Goal: Book appointment/travel/reservation

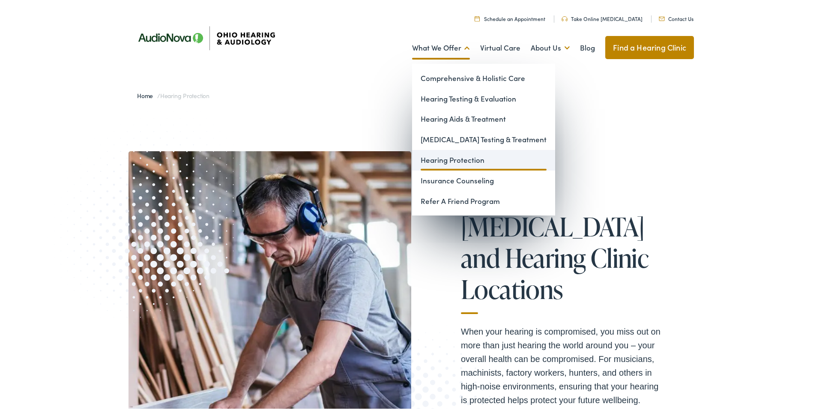
click at [474, 159] on link "Hearing Protection" at bounding box center [483, 158] width 143 height 21
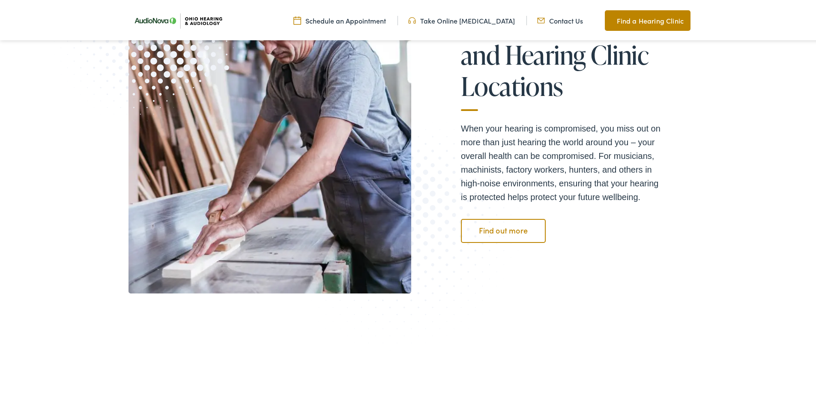
scroll to position [200, 0]
click at [479, 227] on link "Find out more" at bounding box center [503, 229] width 85 height 24
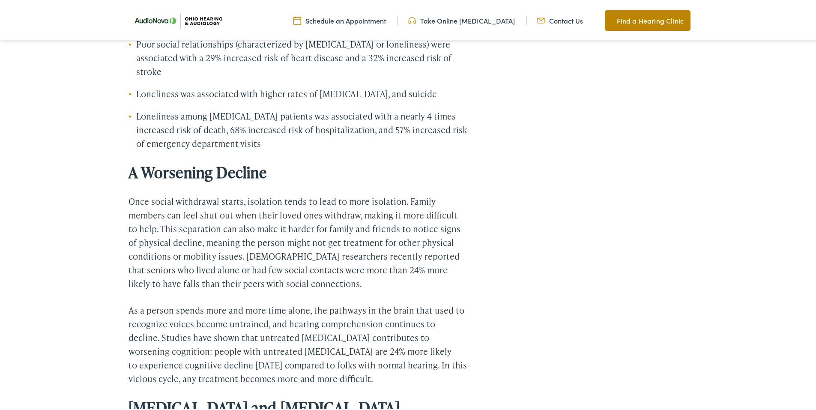
scroll to position [1570, 0]
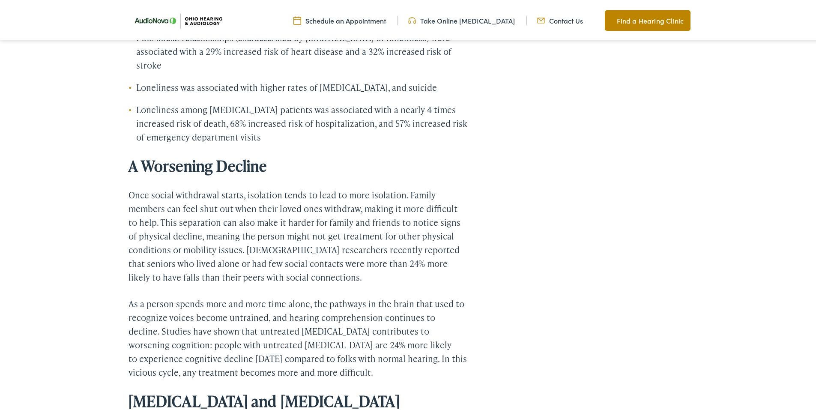
click at [631, 13] on link "Find a Hearing Clinic" at bounding box center [648, 19] width 86 height 21
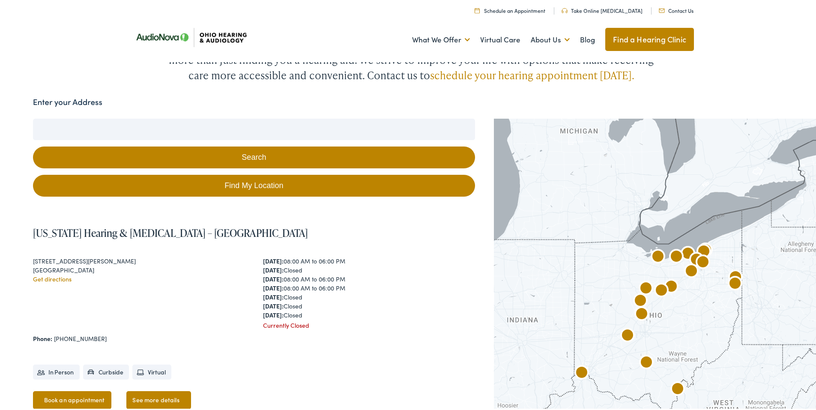
scroll to position [114, 0]
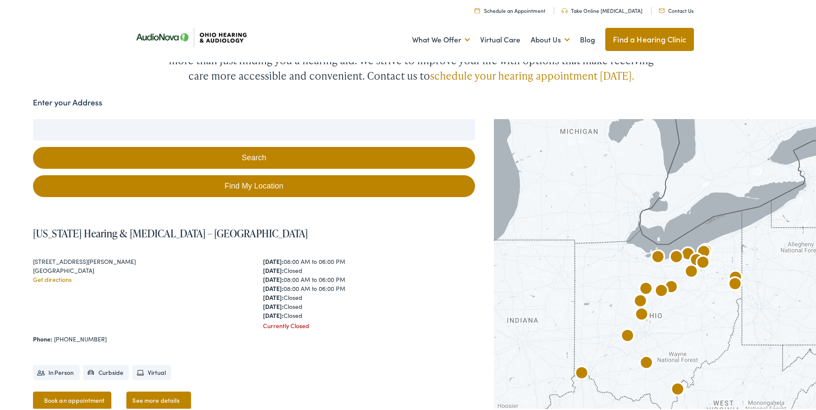
click at [576, 370] on img "AudioNova" at bounding box center [581, 372] width 21 height 21
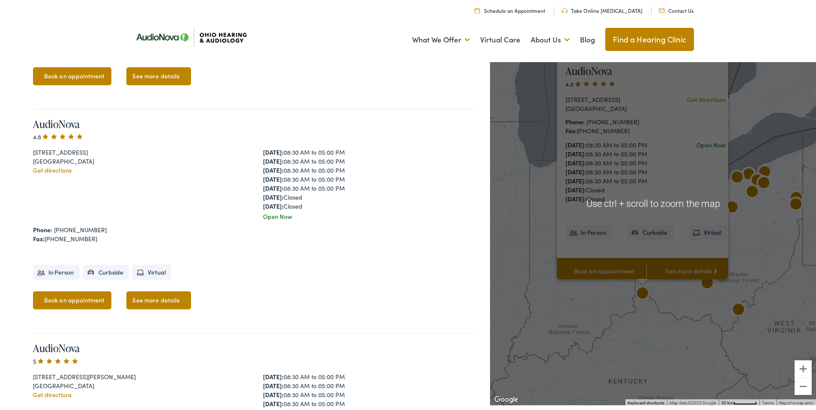
scroll to position [1323, 0]
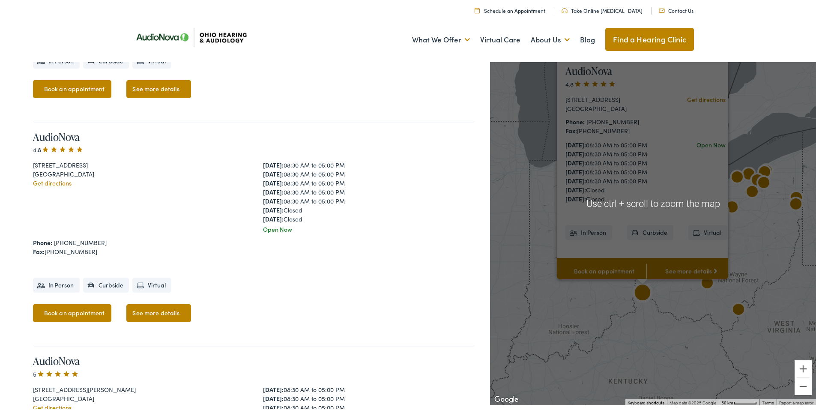
click at [347, 295] on div "AudioNova 4.8 3302 Westbourne Drive Cincinnati, OH 45248 Get directions Monday:…" at bounding box center [254, 233] width 442 height 224
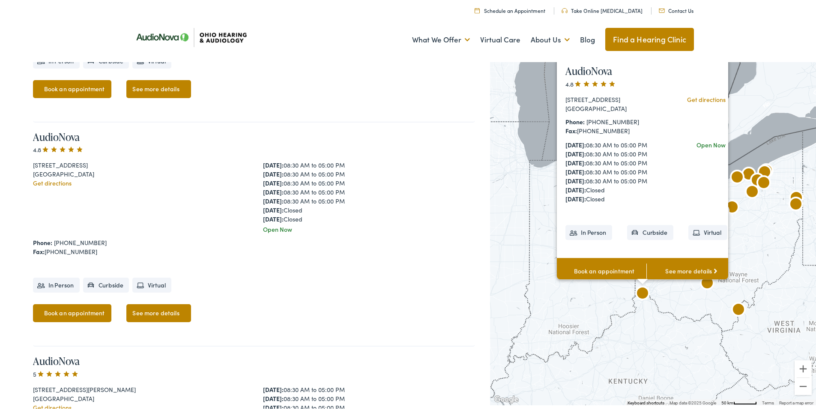
click at [675, 263] on link "See more details" at bounding box center [690, 269] width 89 height 27
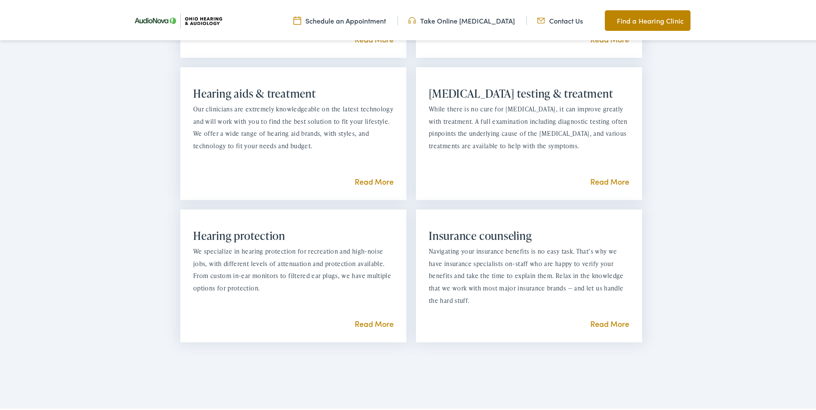
scroll to position [828, 0]
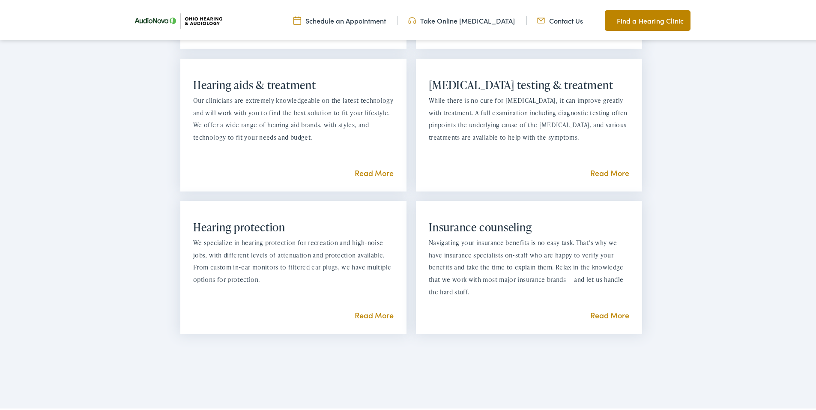
click at [378, 313] on link "Read More" at bounding box center [373, 313] width 39 height 11
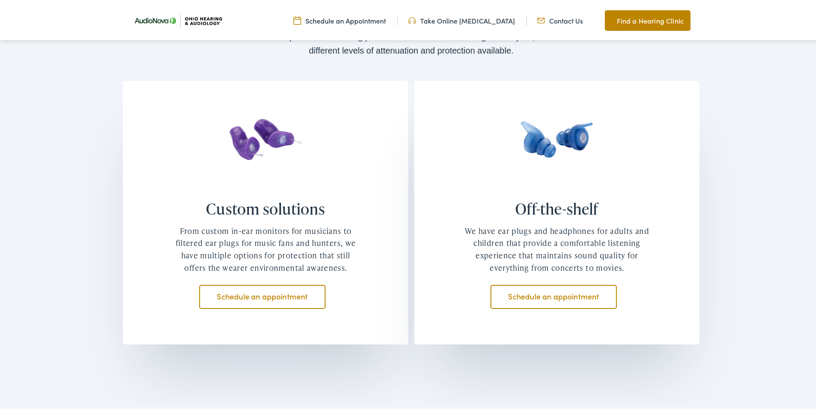
scroll to position [685, 0]
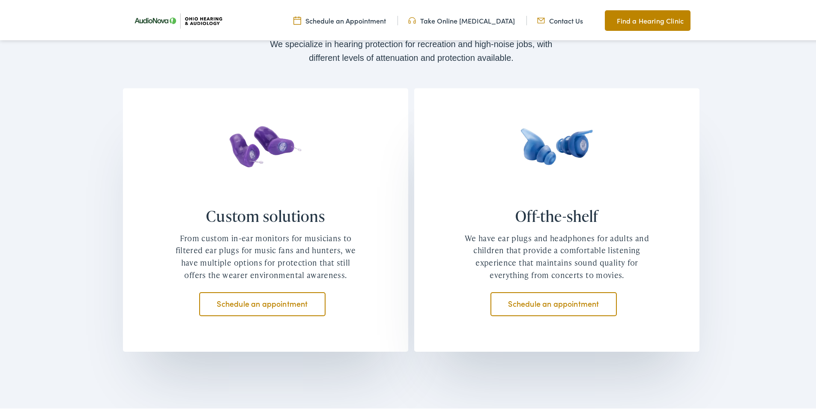
click at [299, 301] on link "Schedule an appointment" at bounding box center [262, 302] width 126 height 24
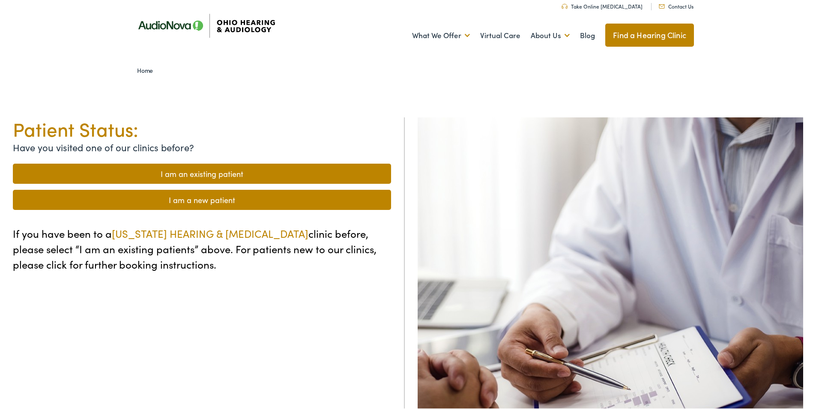
scroll to position [43, 0]
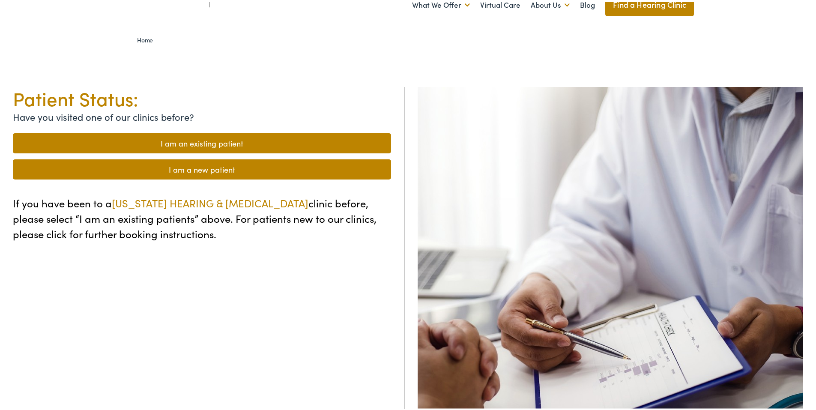
click at [284, 163] on link "I am a new patient" at bounding box center [202, 168] width 378 height 20
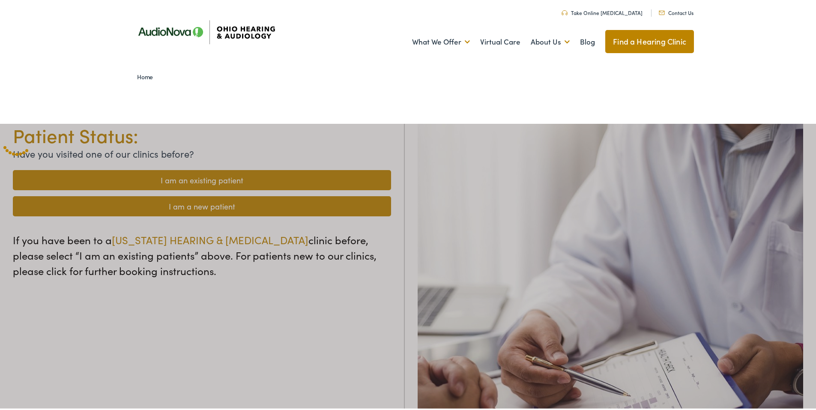
scroll to position [0, 0]
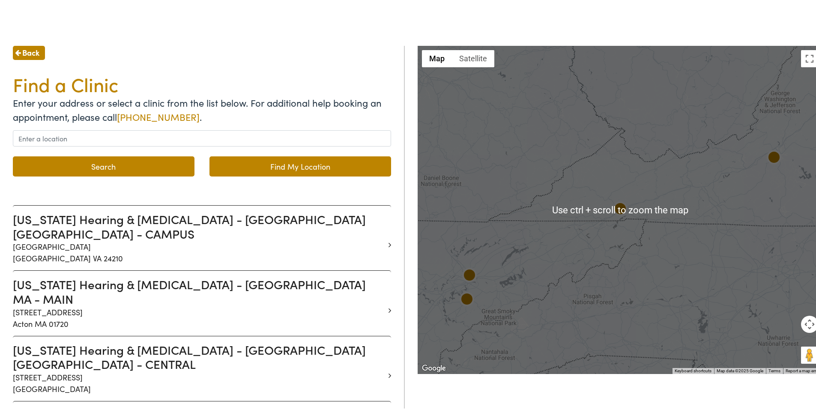
scroll to position [86, 0]
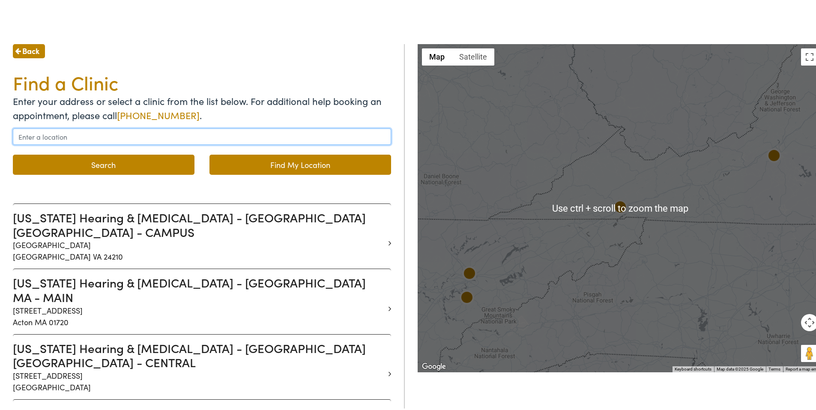
click at [113, 133] on input "text" at bounding box center [202, 135] width 378 height 16
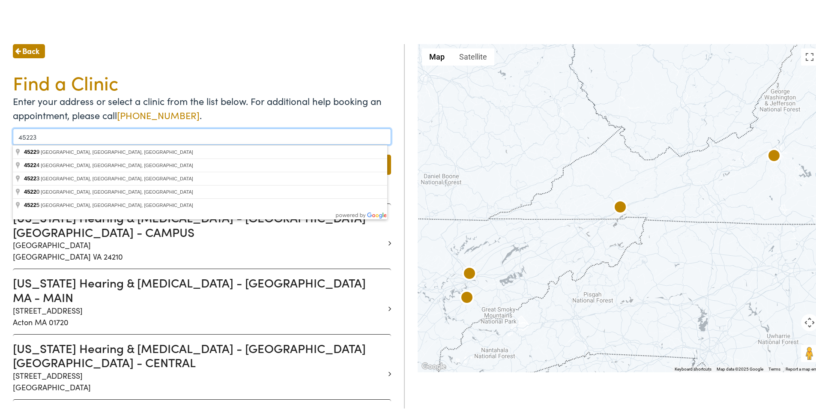
click at [13, 153] on button "Search" at bounding box center [104, 163] width 182 height 20
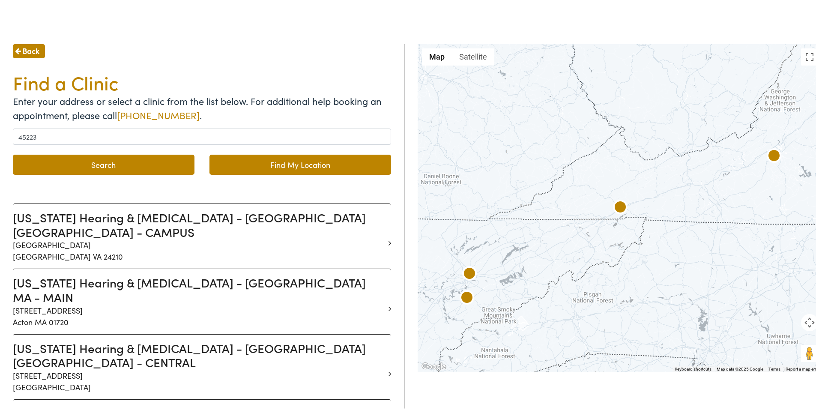
drag, startPoint x: 139, startPoint y: 165, endPoint x: 218, endPoint y: 153, distance: 79.7
click at [138, 165] on button "Search" at bounding box center [104, 163] width 182 height 20
click at [303, 167] on link "Find My Location" at bounding box center [300, 163] width 182 height 20
click at [110, 161] on button "Search" at bounding box center [104, 163] width 182 height 20
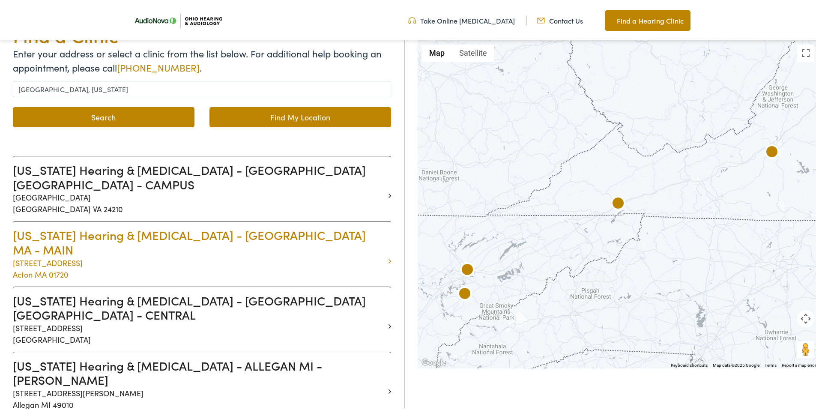
scroll to position [29, 0]
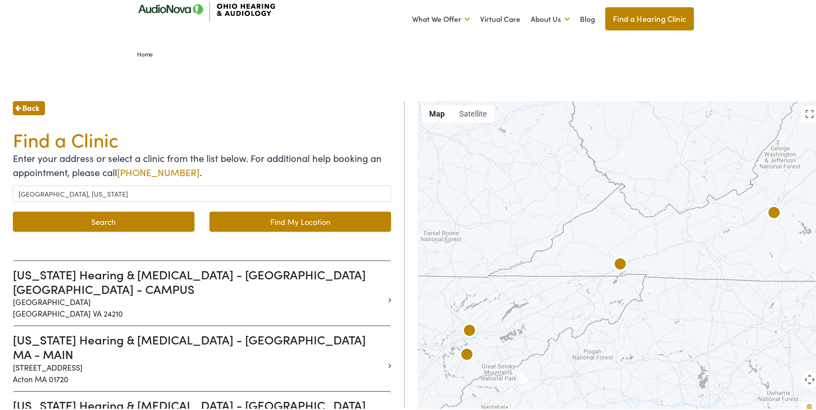
click at [111, 224] on button "Search" at bounding box center [104, 220] width 182 height 20
click at [177, 220] on button "Search" at bounding box center [104, 220] width 182 height 20
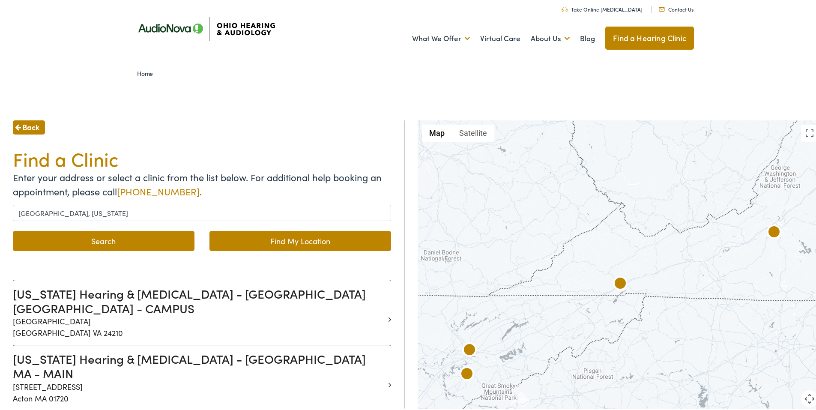
scroll to position [0, 0]
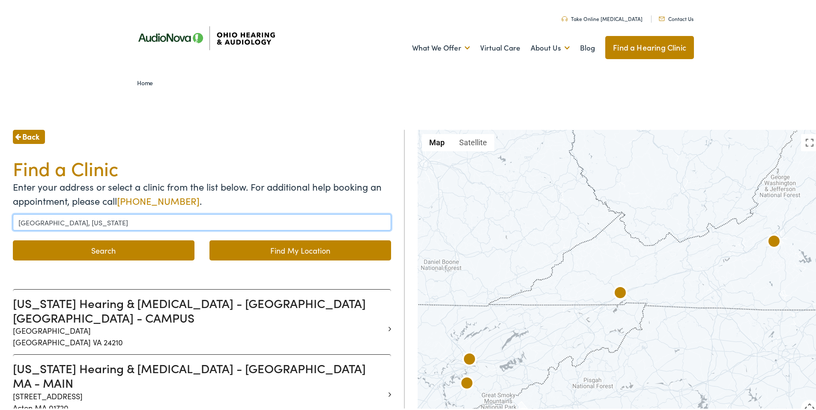
click at [69, 222] on input "[GEOGRAPHIC_DATA], [US_STATE]" at bounding box center [202, 220] width 378 height 16
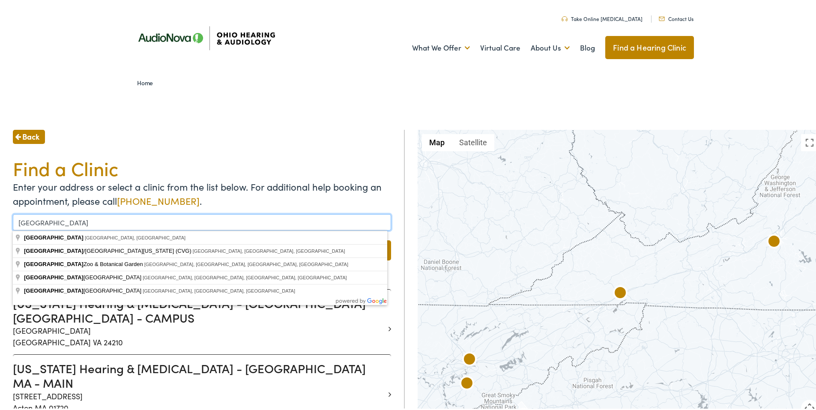
type input "[GEOGRAPHIC_DATA]"
click at [13, 238] on button "Search" at bounding box center [104, 248] width 182 height 20
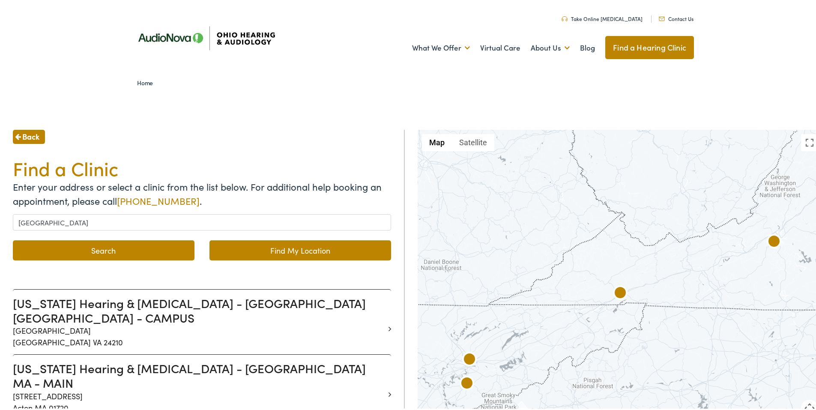
click at [136, 236] on li "Search" at bounding box center [104, 248] width 182 height 26
click at [139, 248] on button "Search" at bounding box center [104, 248] width 182 height 20
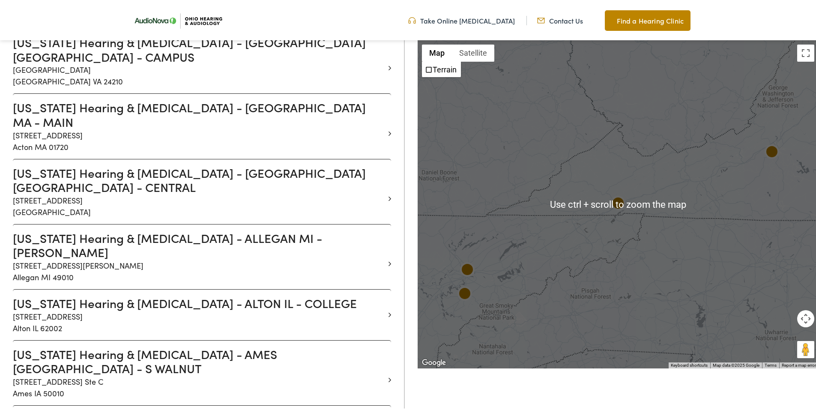
scroll to position [271, 0]
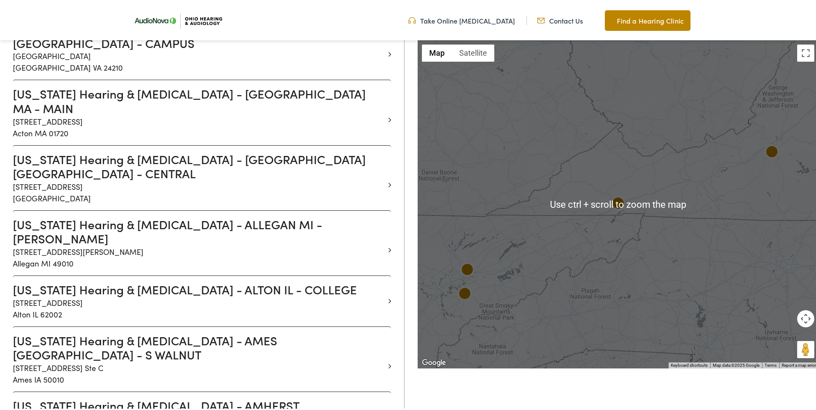
click at [801, 316] on button "Map camera controls" at bounding box center [805, 316] width 17 height 17
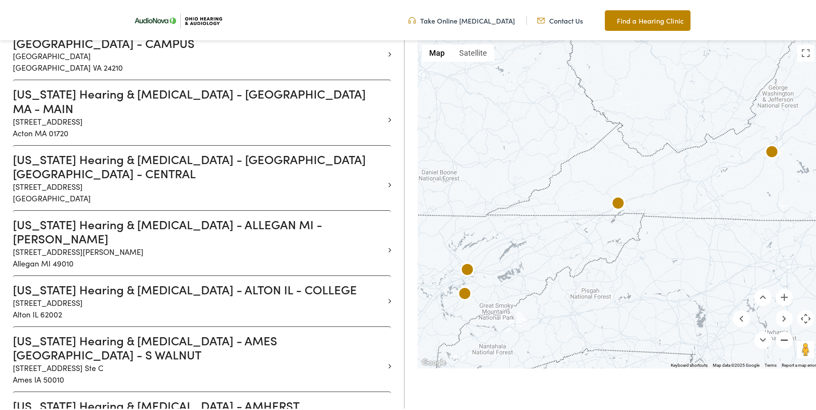
click at [779, 344] on button "Zoom out" at bounding box center [783, 338] width 17 height 17
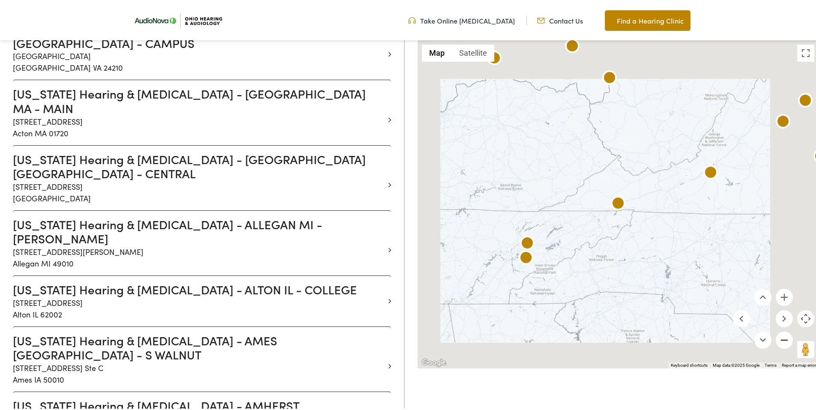
click at [779, 344] on button "Zoom out" at bounding box center [783, 338] width 17 height 17
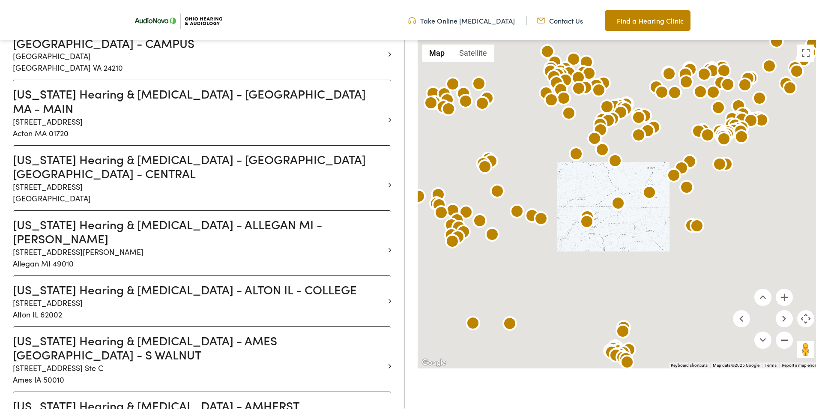
click at [779, 344] on button "Zoom out" at bounding box center [783, 338] width 17 height 17
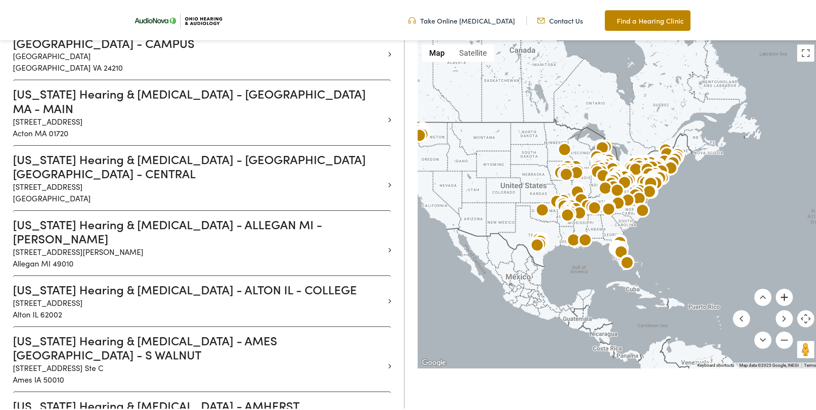
drag, startPoint x: 787, startPoint y: 295, endPoint x: 760, endPoint y: 280, distance: 30.3
click at [785, 294] on button "Zoom in" at bounding box center [783, 295] width 17 height 17
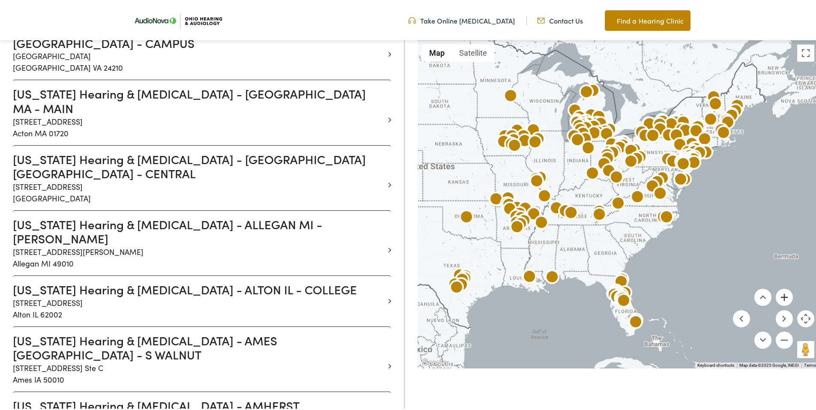
click at [783, 300] on button "Zoom in" at bounding box center [783, 295] width 17 height 17
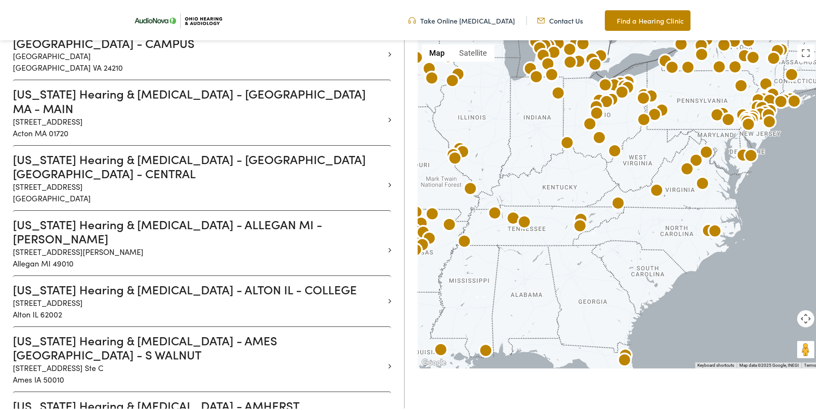
click at [570, 145] on img at bounding box center [567, 142] width 21 height 21
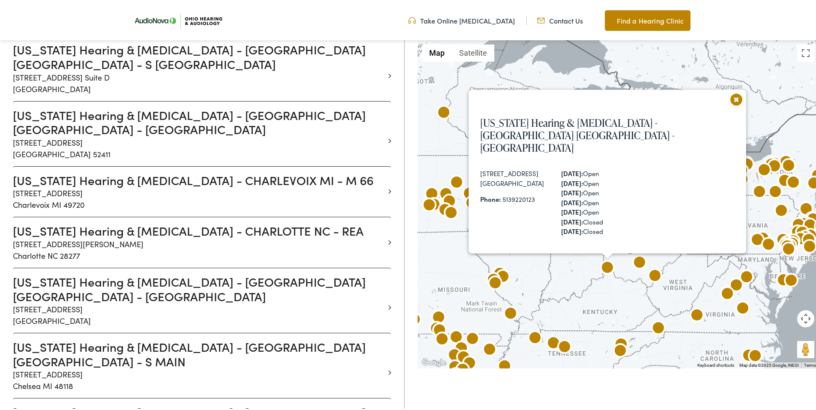
scroll to position [2179, 0]
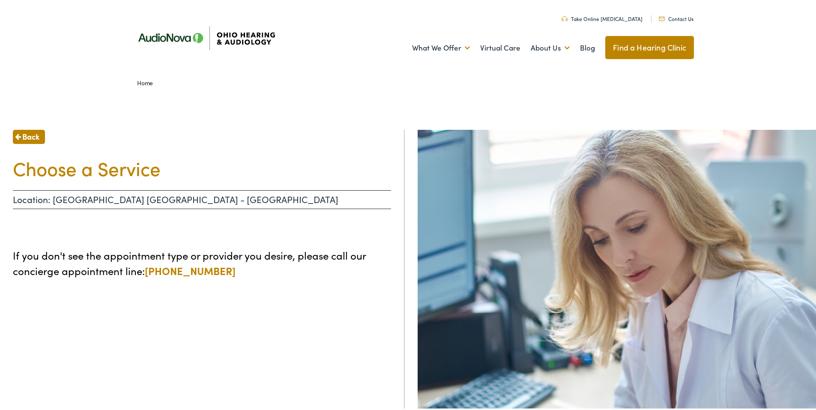
click at [110, 193] on p "Location: [GEOGRAPHIC_DATA] [GEOGRAPHIC_DATA] - [GEOGRAPHIC_DATA]" at bounding box center [202, 197] width 378 height 19
click at [114, 173] on h1 "Choose a Service" at bounding box center [202, 166] width 378 height 23
